Goal: Information Seeking & Learning: Learn about a topic

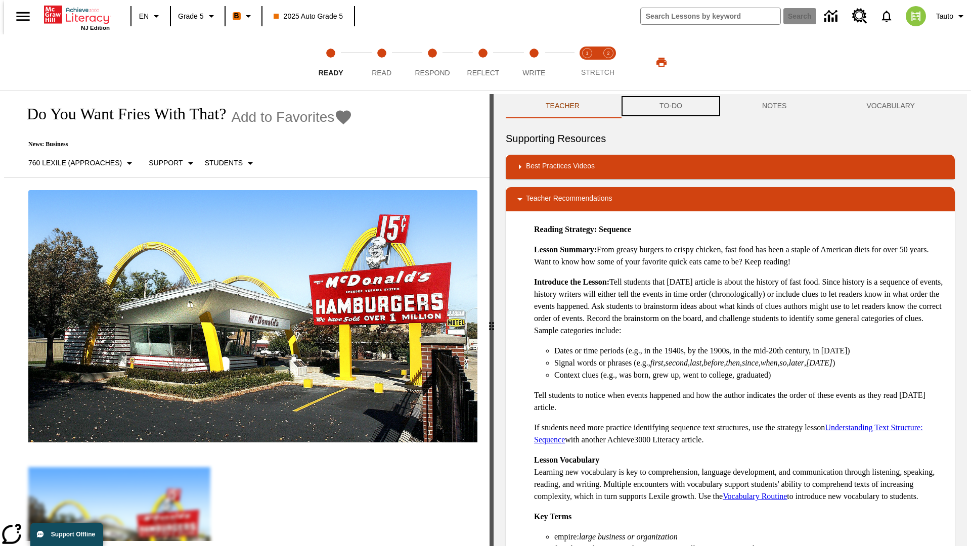
click at [670, 106] on button "TO-DO" at bounding box center [670, 106] width 103 height 24
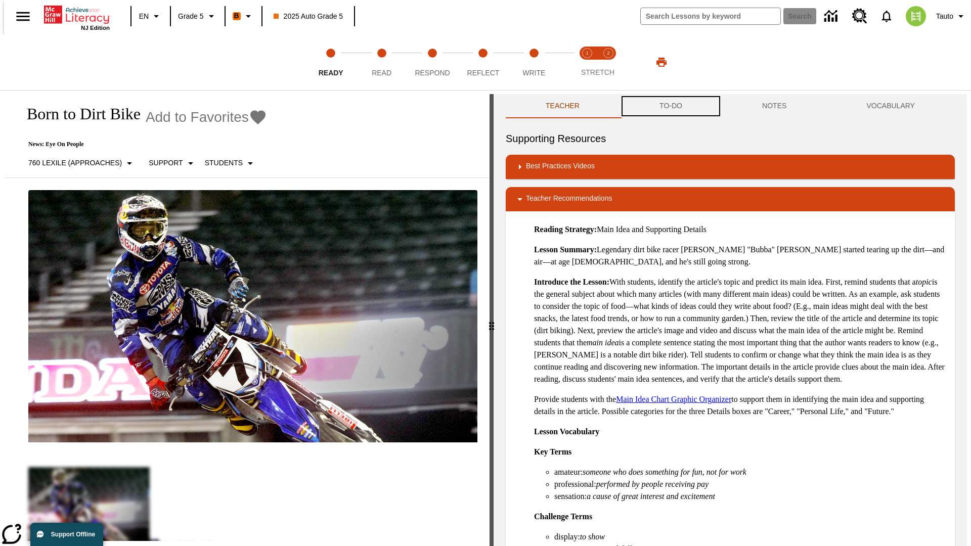
click at [670, 106] on button "TO-DO" at bounding box center [670, 106] width 103 height 24
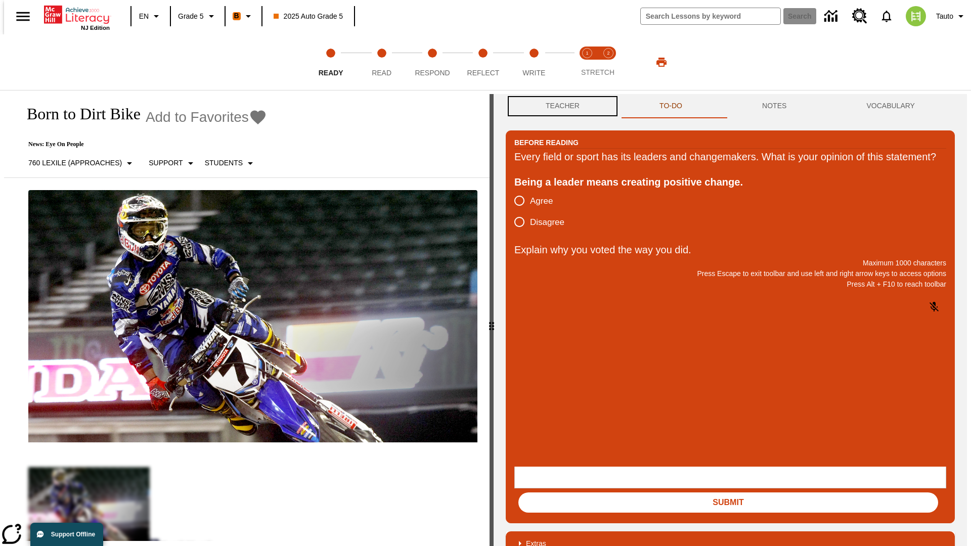
scroll to position [1, 0]
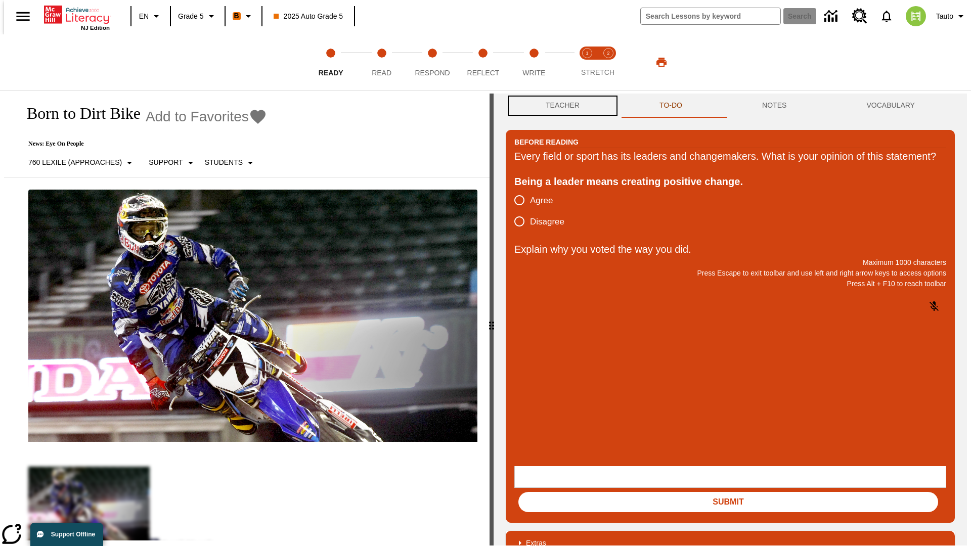
click at [559, 106] on button "Teacher" at bounding box center [563, 106] width 114 height 24
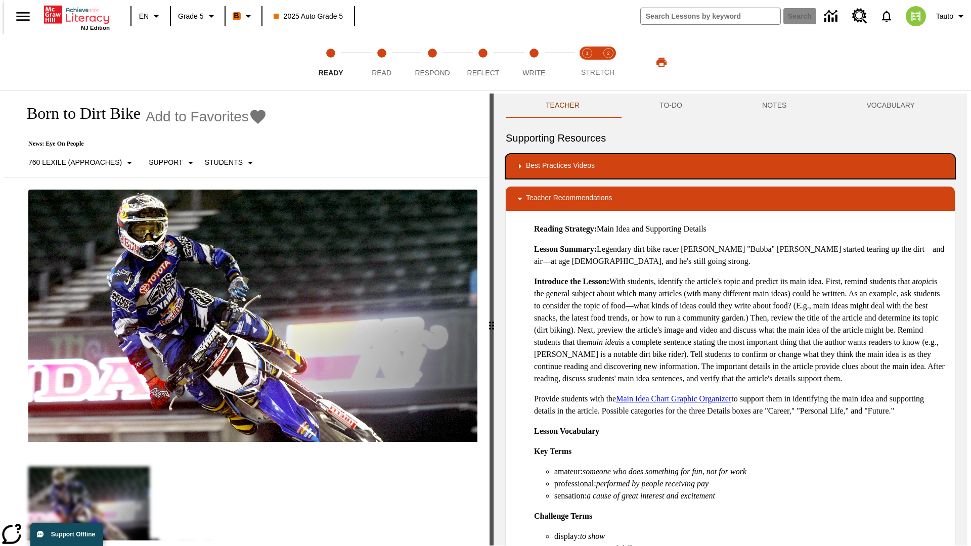
click at [730, 166] on div "Best Practices Videos" at bounding box center [730, 166] width 433 height 12
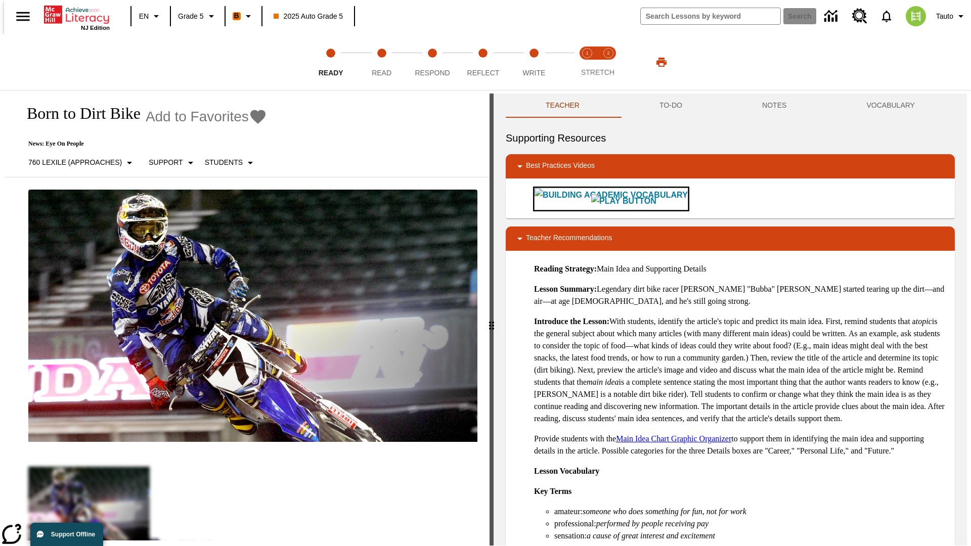
click at [591, 199] on img "Building Academic Vocabulary" at bounding box center [623, 201] width 65 height 14
click at [381, 62] on span "Read" at bounding box center [382, 69] width 20 height 18
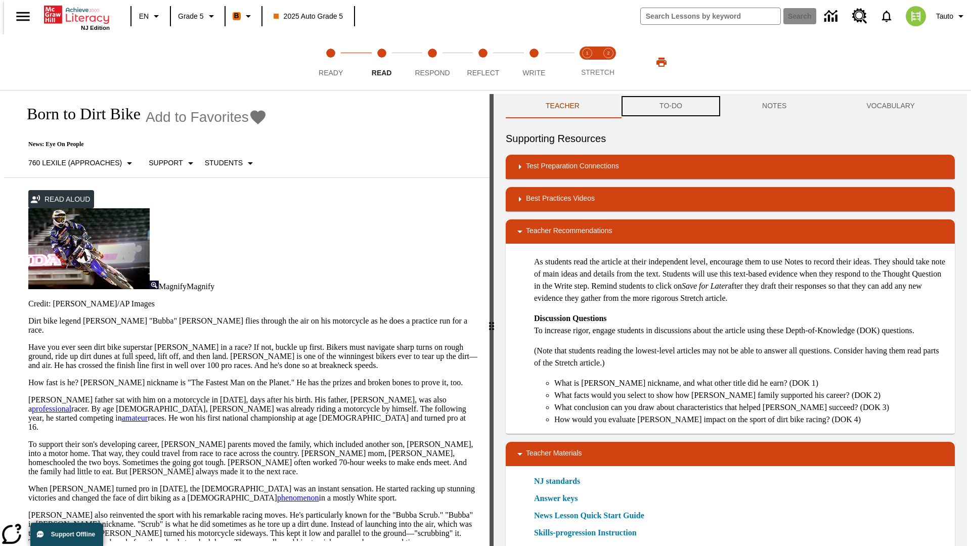
scroll to position [1, 0]
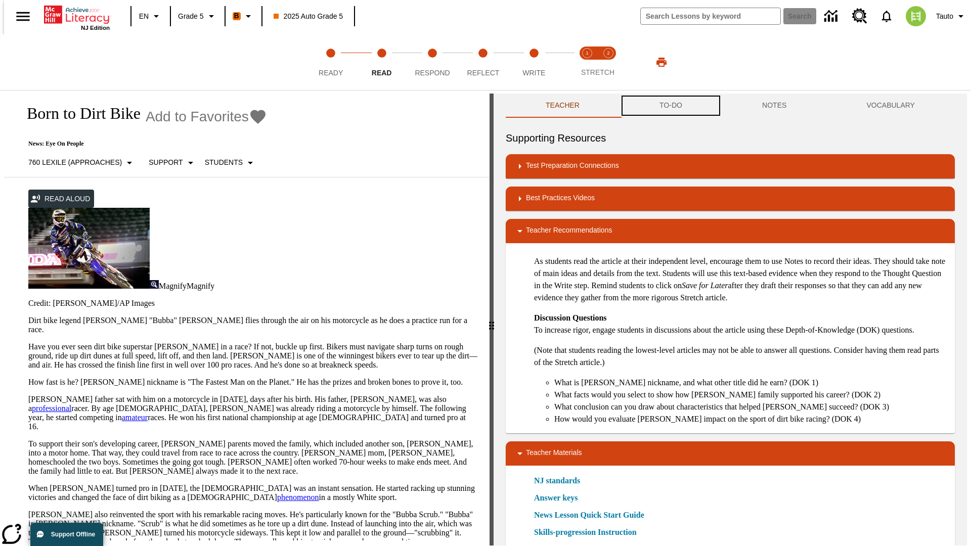
click at [670, 106] on button "TO-DO" at bounding box center [670, 106] width 103 height 24
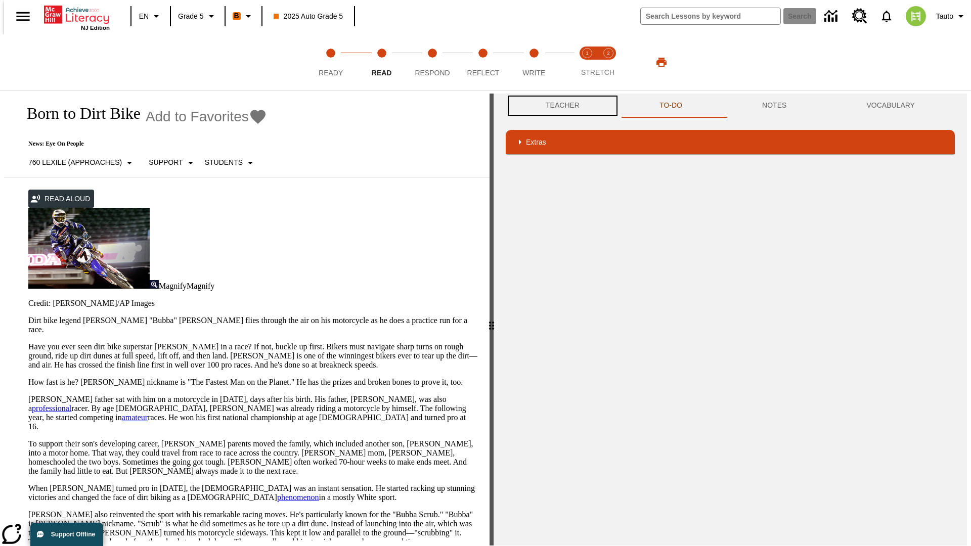
click at [559, 106] on button "Teacher" at bounding box center [563, 106] width 114 height 24
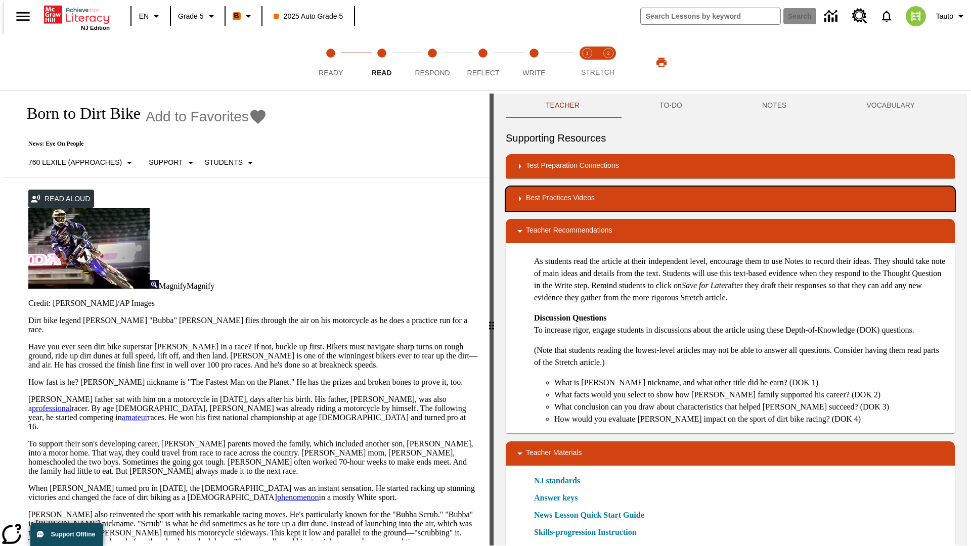
click at [730, 199] on div "Best Practices Videos" at bounding box center [730, 199] width 433 height 12
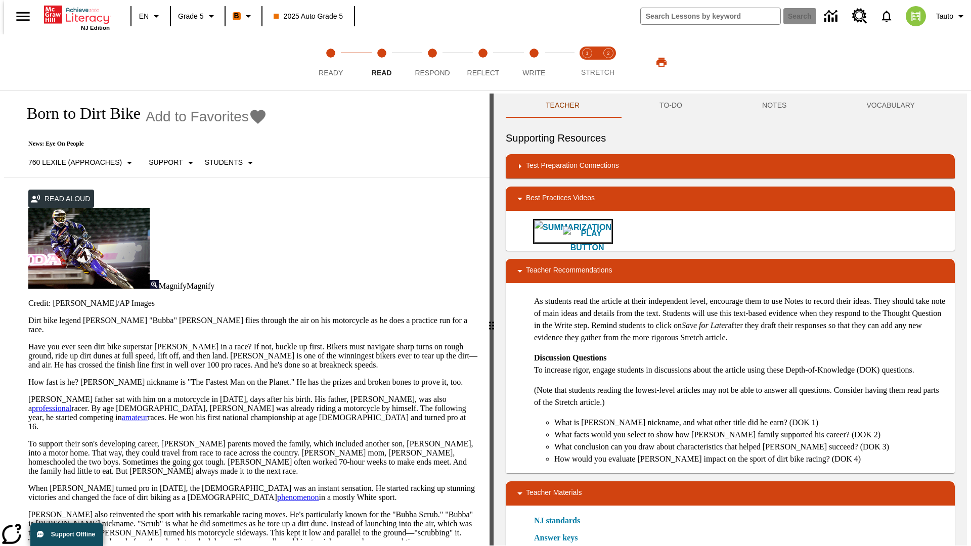
click at [563, 231] on img "Summarization" at bounding box center [587, 241] width 49 height 28
click at [587, 62] on span "Stretch Read step 1 of 2" at bounding box center [587, 69] width 13 height 18
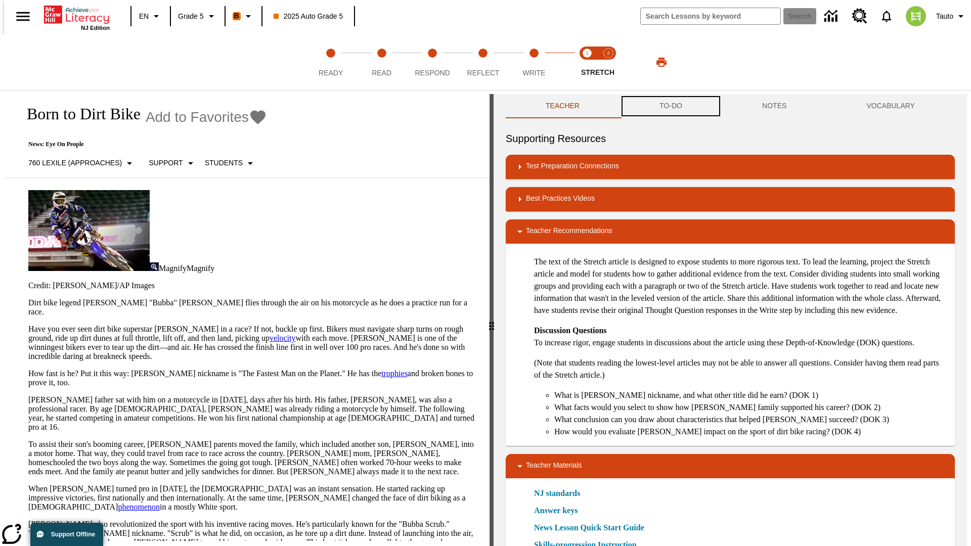
scroll to position [1, 0]
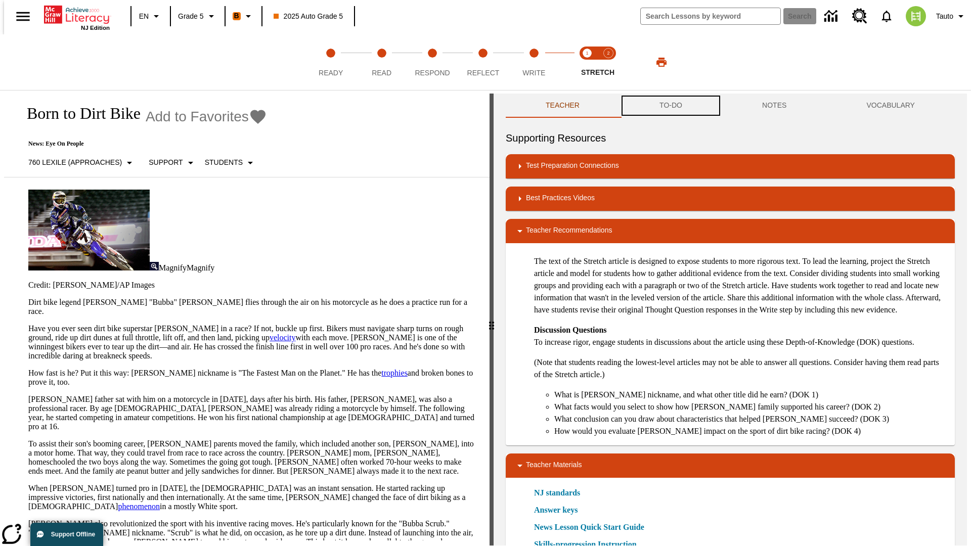
click at [670, 106] on button "TO-DO" at bounding box center [670, 106] width 103 height 24
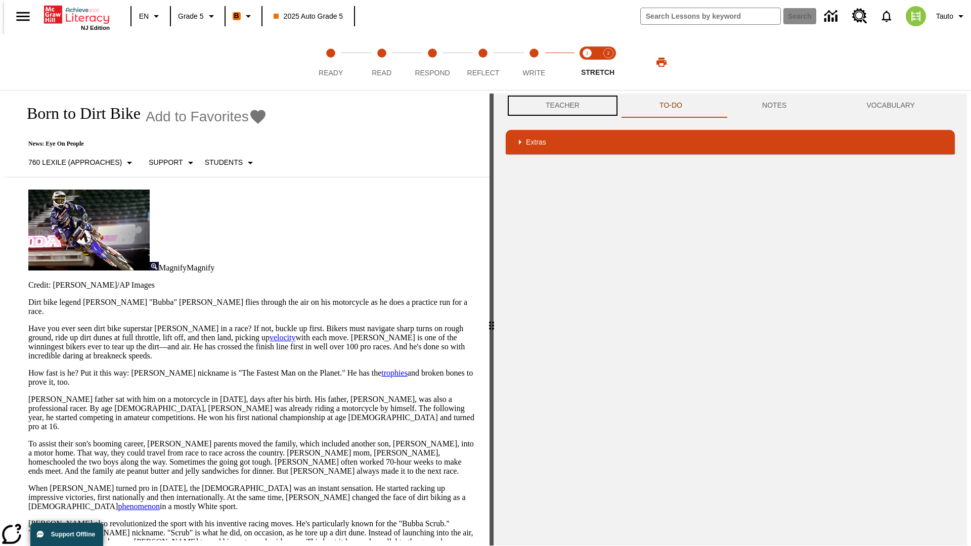
click at [559, 106] on button "Teacher" at bounding box center [563, 106] width 114 height 24
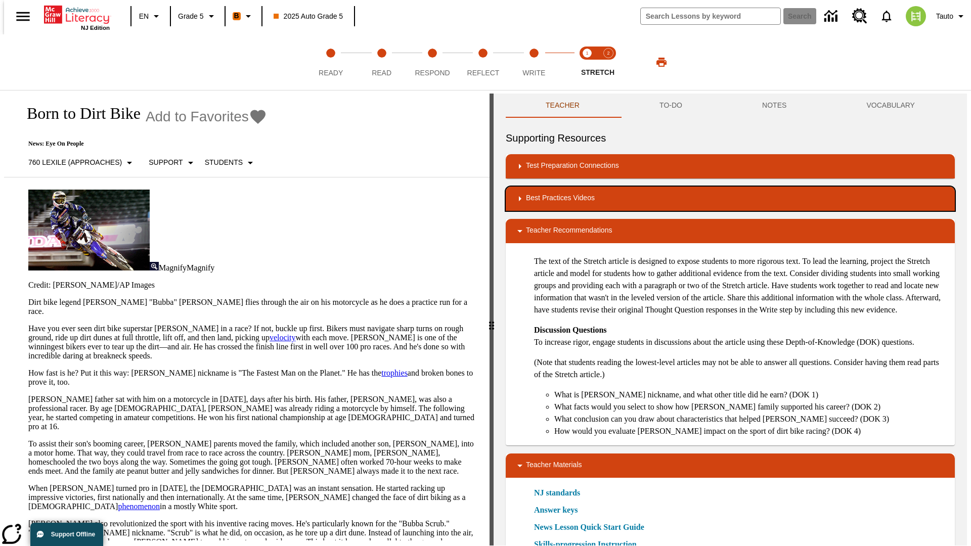
click at [730, 199] on div "Best Practices Videos" at bounding box center [730, 199] width 433 height 12
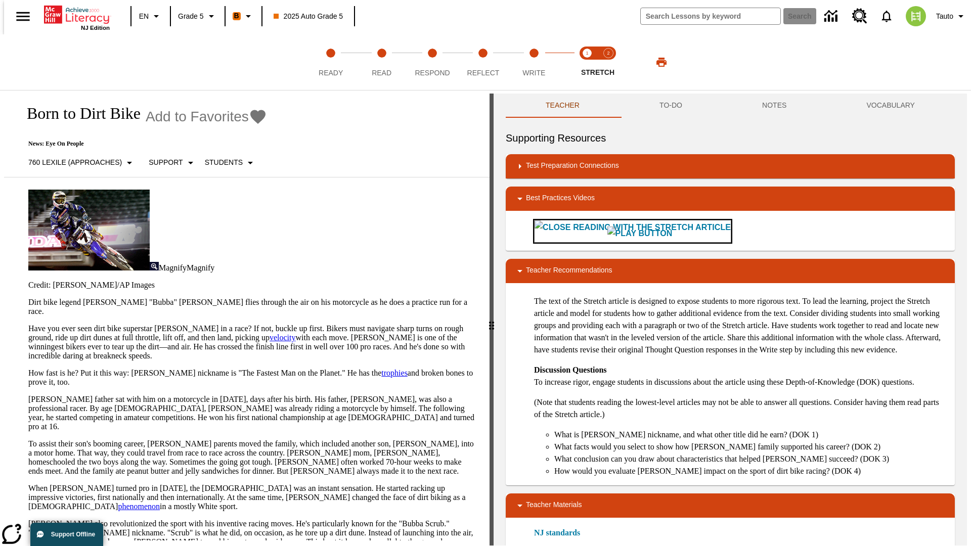
click at [607, 231] on img "Close Reading with the Stretch Article" at bounding box center [639, 234] width 65 height 14
